Goal: Find contact information: Find contact information

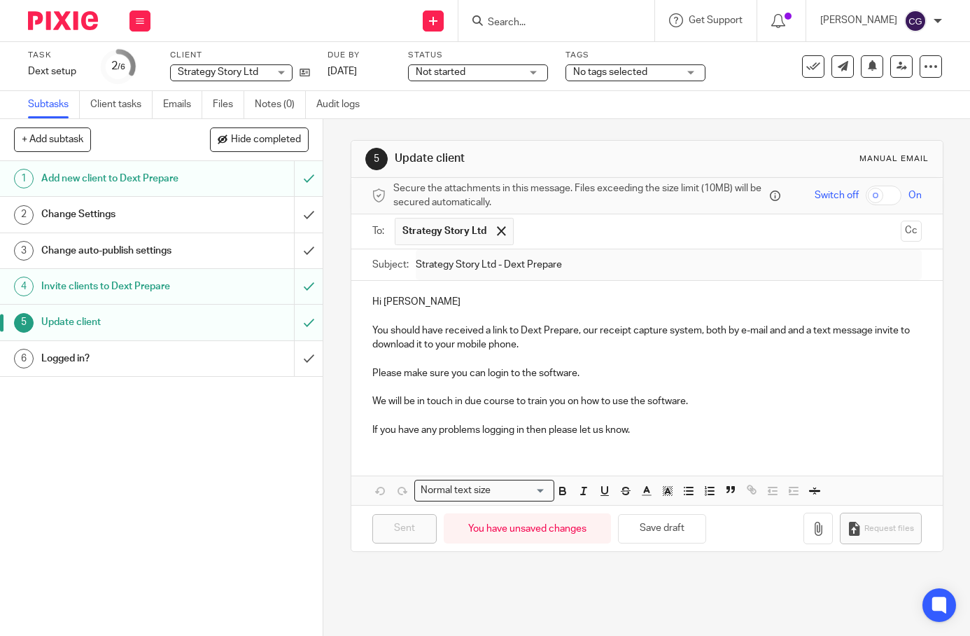
click at [569, 26] on input "Search" at bounding box center [550, 23] width 126 height 13
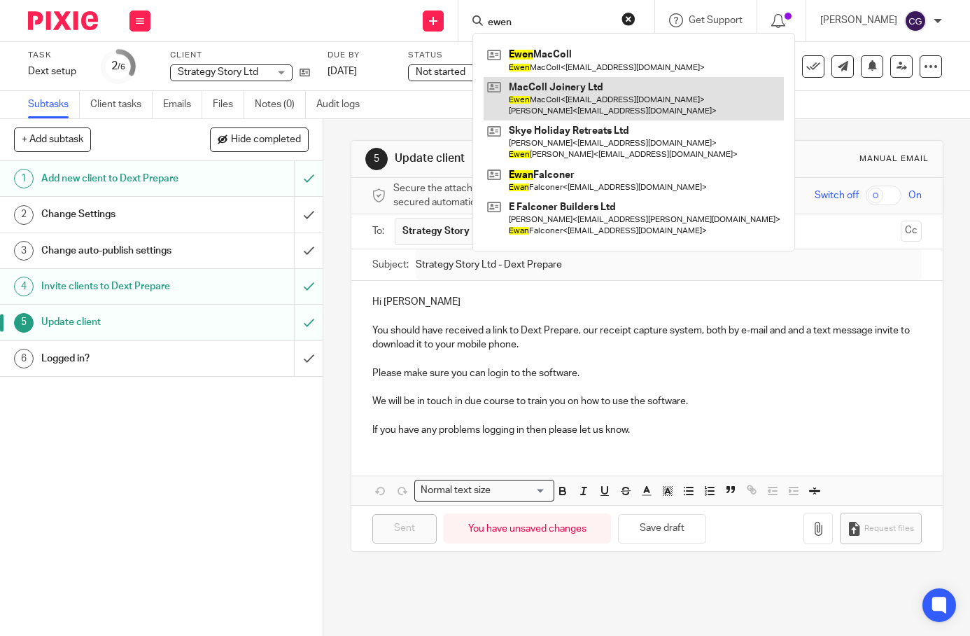
type input "ewen"
click at [658, 102] on link at bounding box center [634, 98] width 300 height 43
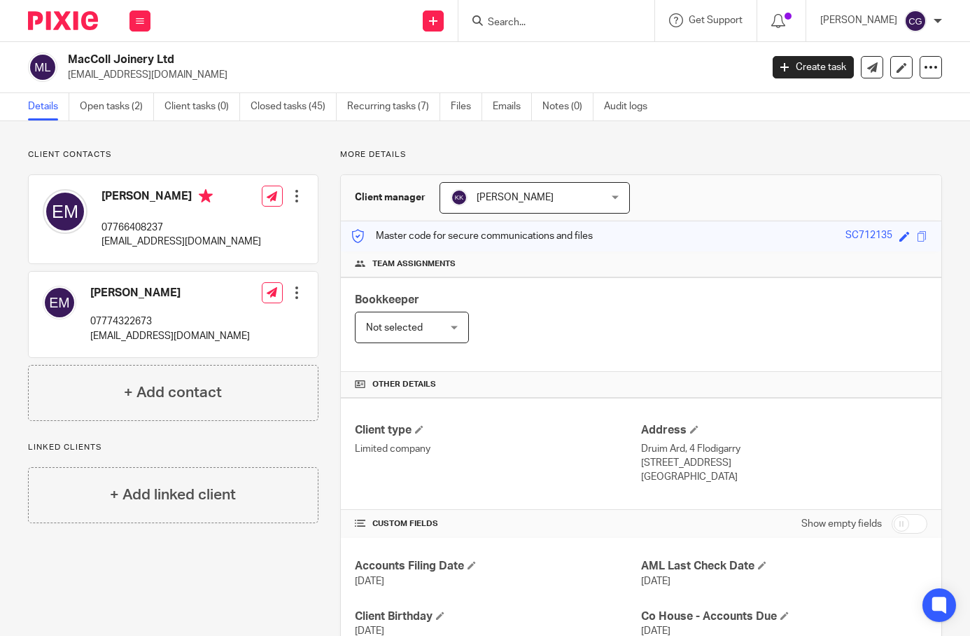
click at [549, 27] on input "Search" at bounding box center [550, 23] width 126 height 13
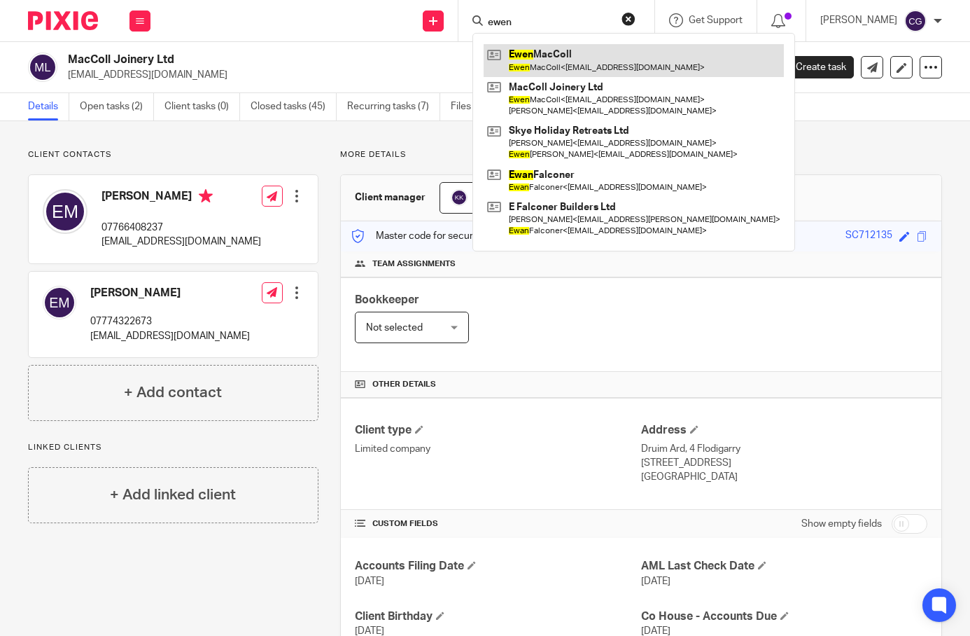
type input "ewen"
click at [608, 73] on link at bounding box center [634, 60] width 300 height 32
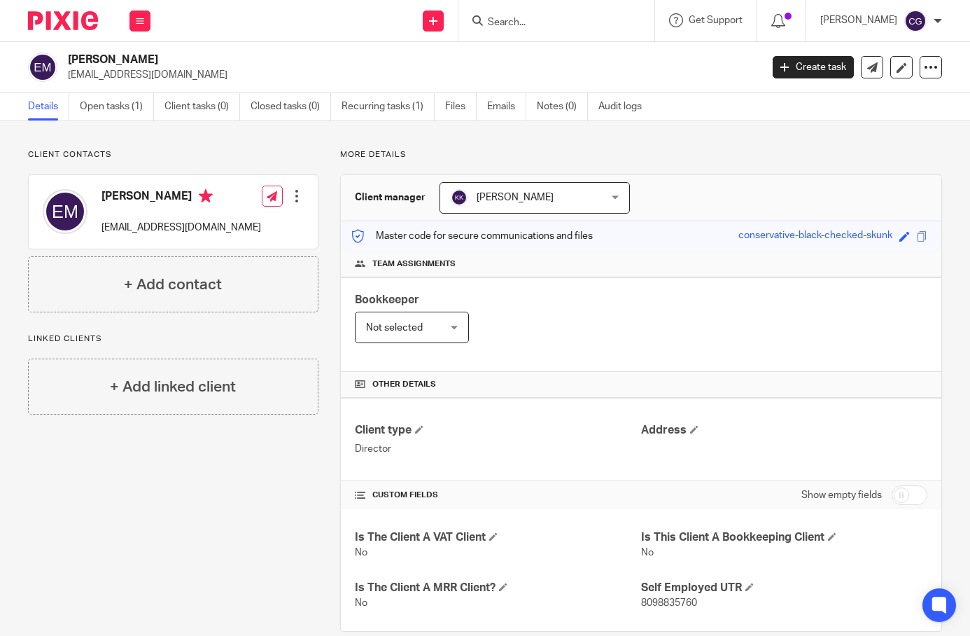
scroll to position [24, 0]
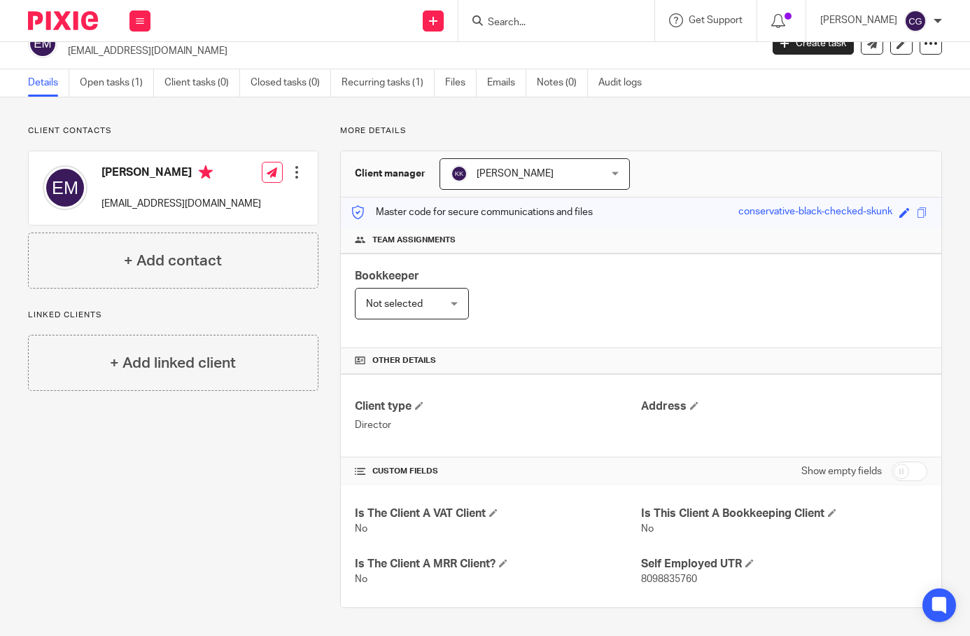
click at [671, 578] on span "8098835760" at bounding box center [669, 579] width 56 height 10
copy span "8098835760"
